Goal: Information Seeking & Learning: Find specific page/section

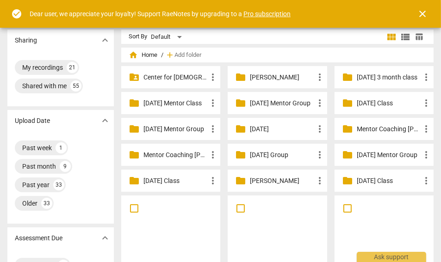
click at [423, 14] on span "close" at bounding box center [422, 13] width 11 height 11
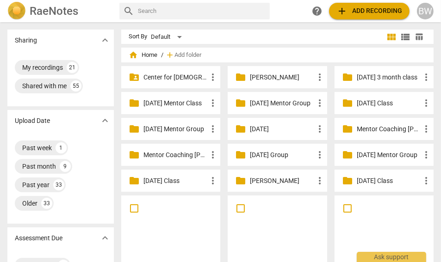
click at [191, 13] on input "text" at bounding box center [202, 11] width 128 height 15
type input "[PERSON_NAME]"
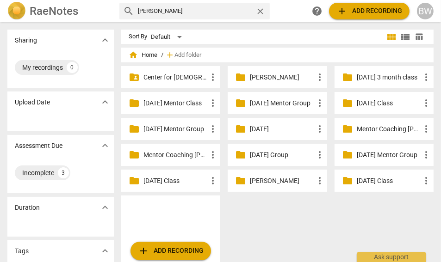
click at [180, 134] on p "[DATE] Mentor Group" at bounding box center [175, 129] width 64 height 10
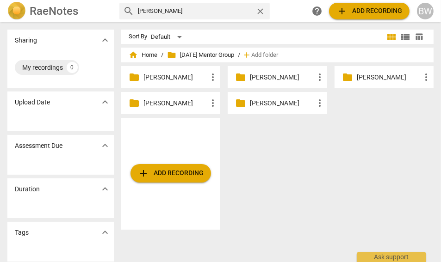
click at [261, 74] on p "[PERSON_NAME]" at bounding box center [282, 78] width 64 height 10
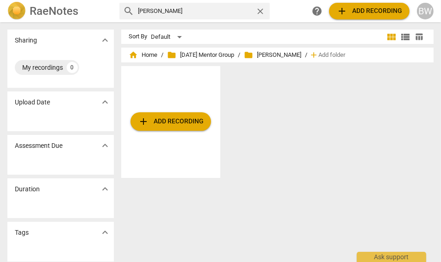
click at [34, 9] on h2 "RaeNotes" at bounding box center [54, 11] width 49 height 13
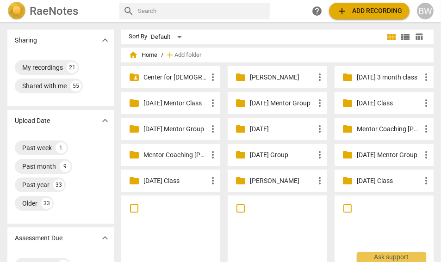
click at [168, 126] on p "[DATE] Mentor Group" at bounding box center [175, 129] width 64 height 10
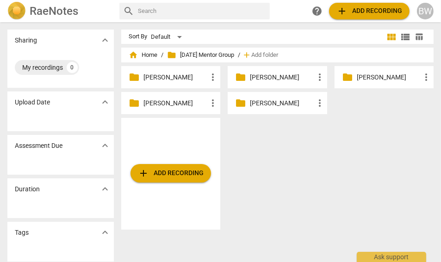
click at [282, 74] on p "[PERSON_NAME]" at bounding box center [282, 78] width 64 height 10
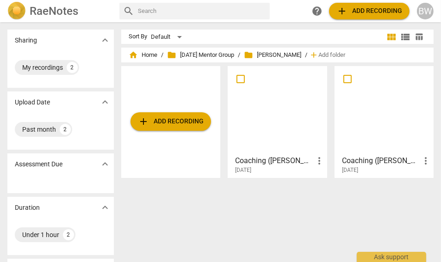
click at [275, 113] on div at bounding box center [277, 110] width 92 height 82
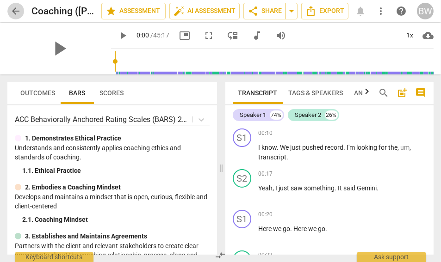
click at [16, 10] on span "arrow_back" at bounding box center [15, 11] width 11 height 11
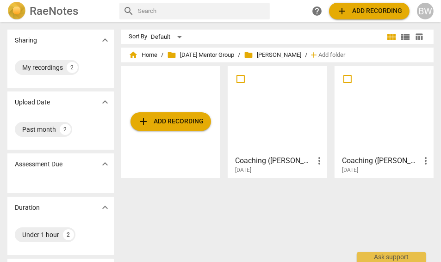
click at [375, 107] on div at bounding box center [384, 110] width 92 height 82
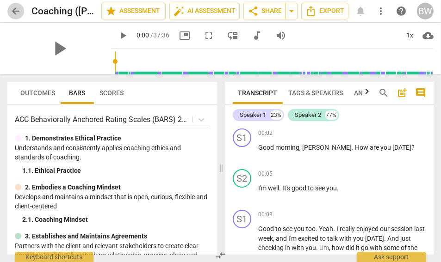
click at [14, 12] on span "arrow_back" at bounding box center [15, 11] width 11 height 11
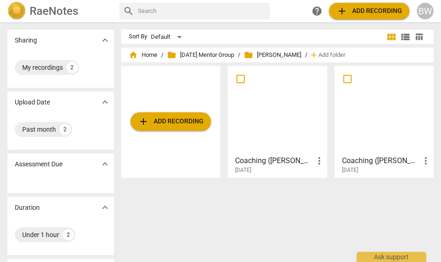
click at [358, 170] on span "[DATE]" at bounding box center [350, 170] width 16 height 8
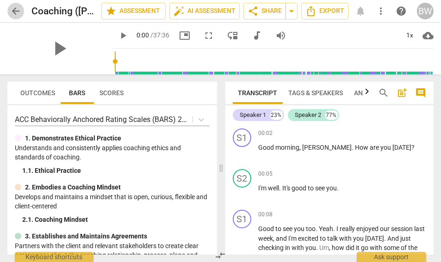
click at [17, 12] on span "arrow_back" at bounding box center [15, 11] width 11 height 11
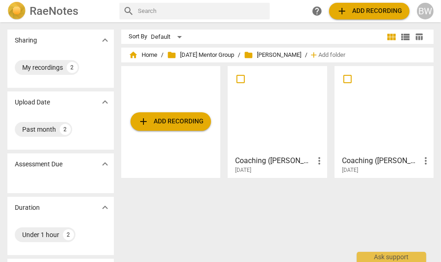
click at [256, 113] on div at bounding box center [277, 110] width 92 height 82
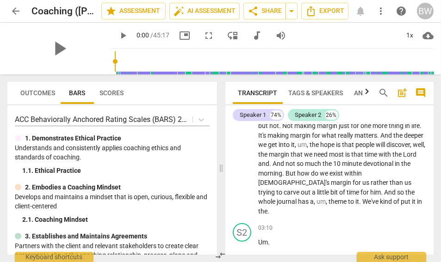
scroll to position [579, 0]
